Goal: Navigation & Orientation: Find specific page/section

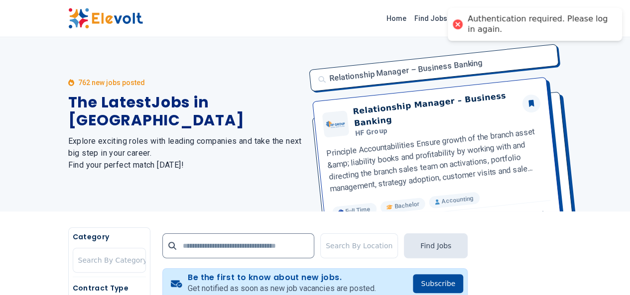
click at [68, 19] on img at bounding box center [105, 18] width 75 height 21
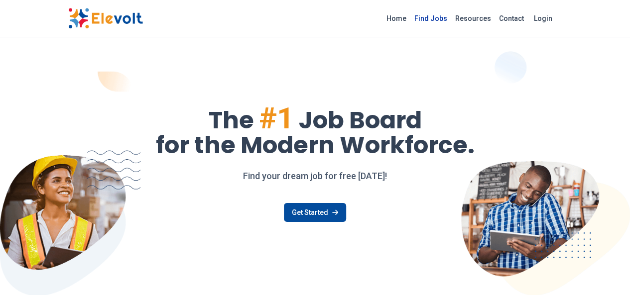
click at [451, 20] on link "Find Jobs" at bounding box center [430, 18] width 41 height 16
